Goal: Information Seeking & Learning: Learn about a topic

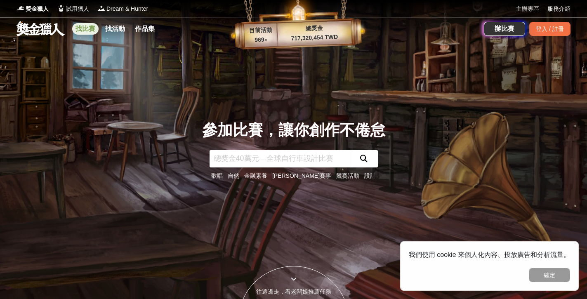
click at [90, 29] on link "找比賽" at bounding box center [85, 29] width 26 height 12
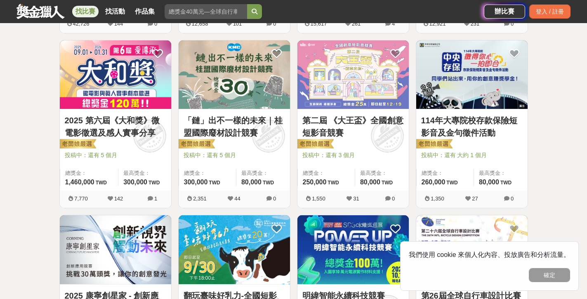
scroll to position [316, 0]
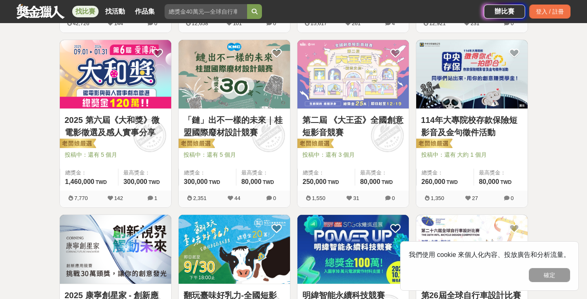
click at [98, 119] on link "2025 第六屆《大和獎》微電影徵選及感人實事分享" at bounding box center [115, 126] width 101 height 25
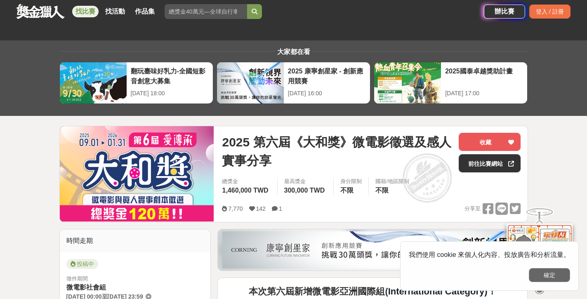
click at [548, 278] on button "確定" at bounding box center [549, 275] width 41 height 14
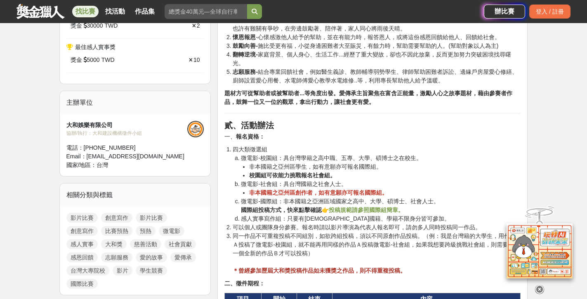
scroll to position [726, 0]
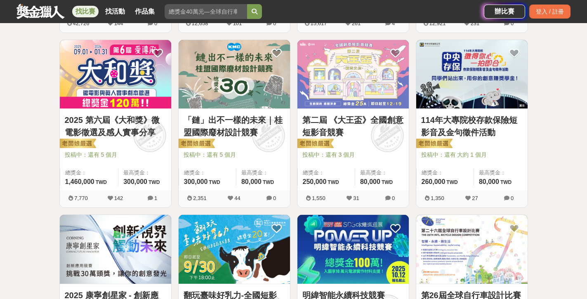
scroll to position [320, 0]
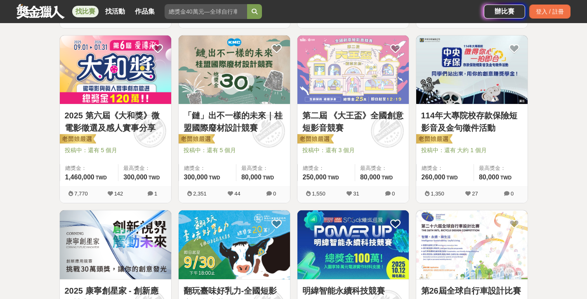
click at [342, 89] on img at bounding box center [352, 69] width 111 height 69
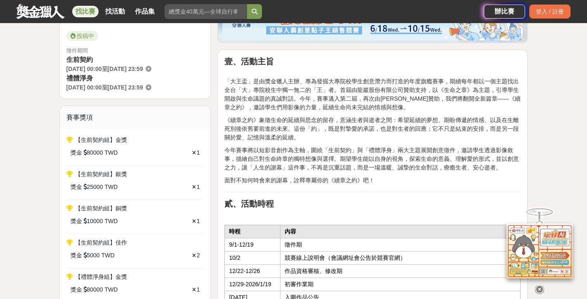
scroll to position [249, 0]
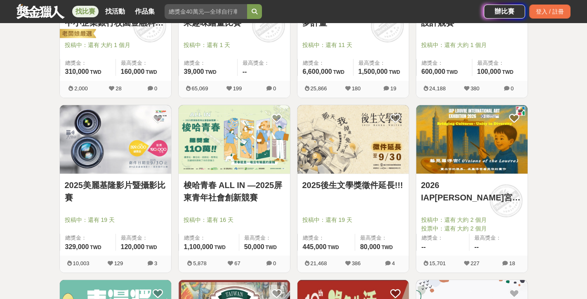
scroll to position [777, 0]
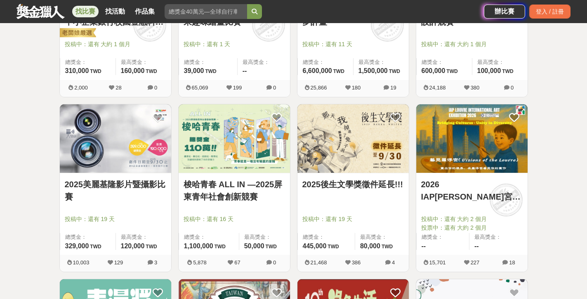
click at [330, 150] on img at bounding box center [352, 138] width 111 height 69
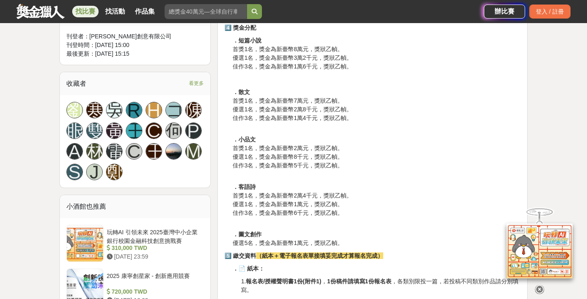
scroll to position [463, 0]
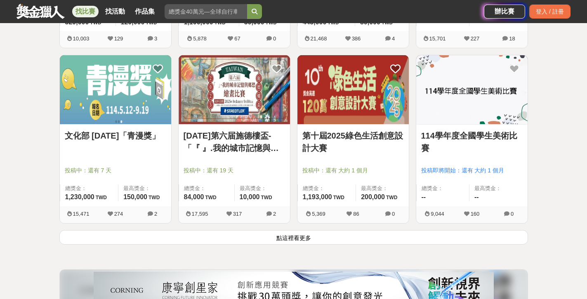
scroll to position [1009, 0]
